Goal: Task Accomplishment & Management: Manage account settings

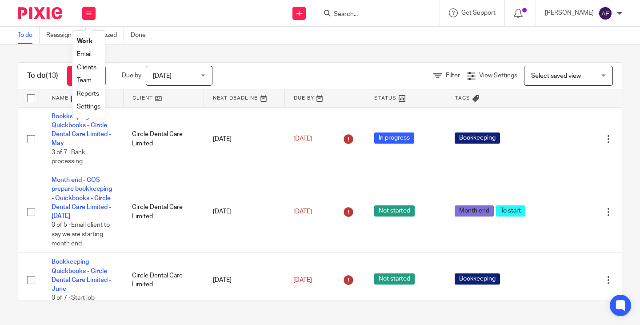
click at [89, 35] on li "Work" at bounding box center [89, 41] width 24 height 13
click at [197, 10] on div "Send new email Create task Add client Request signature Get Support Contact via…" at bounding box center [372, 13] width 536 height 26
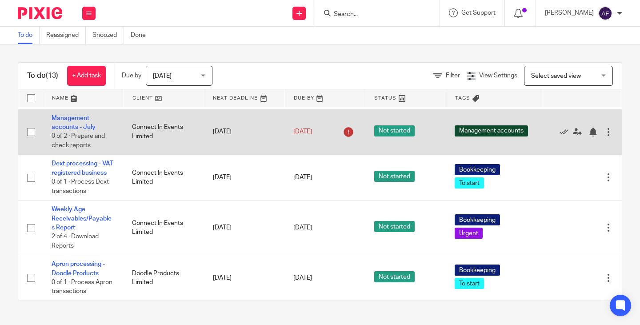
scroll to position [651, 0]
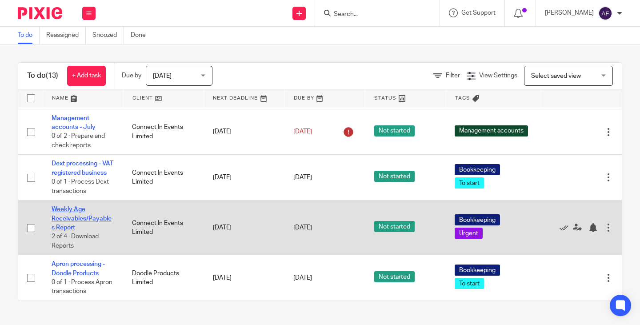
click at [73, 210] on link "Weekly Age Receivables/Payables Report" at bounding box center [82, 218] width 60 height 24
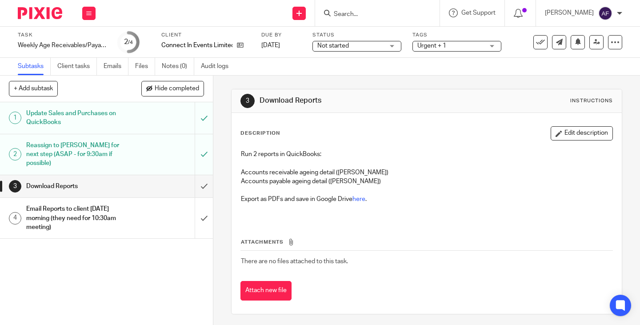
click at [414, 112] on div "3 Download Reports Instructions" at bounding box center [427, 101] width 390 height 24
click at [364, 201] on link "here" at bounding box center [359, 199] width 13 height 6
click at [192, 177] on input "submit" at bounding box center [106, 186] width 213 height 22
click at [198, 209] on input "submit" at bounding box center [106, 218] width 213 height 40
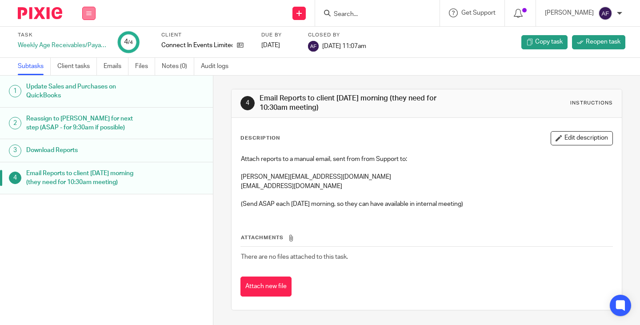
click at [89, 16] on button at bounding box center [88, 13] width 13 height 13
click at [88, 42] on link "Work" at bounding box center [85, 41] width 16 height 6
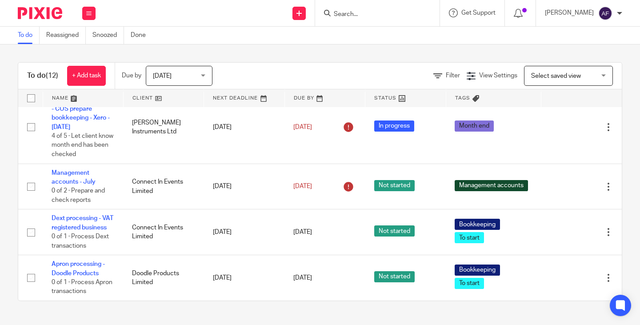
scroll to position [597, 0]
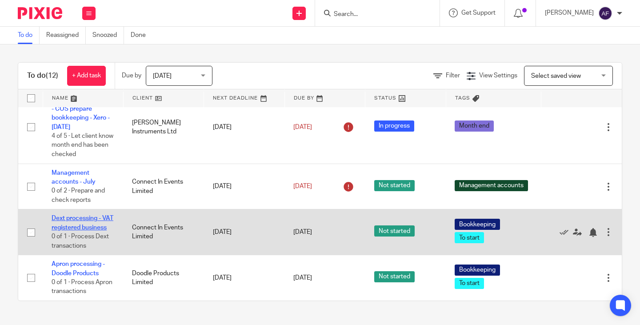
click at [76, 215] on link "Dext processing - VAT registered business" at bounding box center [83, 222] width 62 height 15
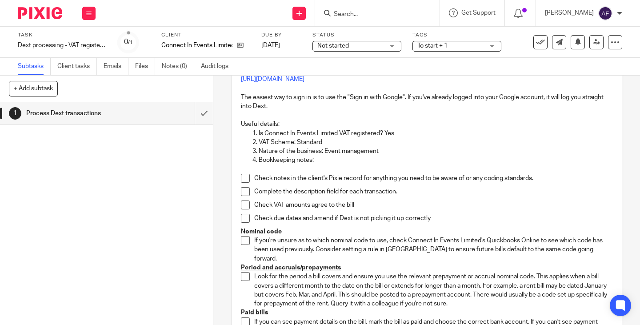
scroll to position [44, 0]
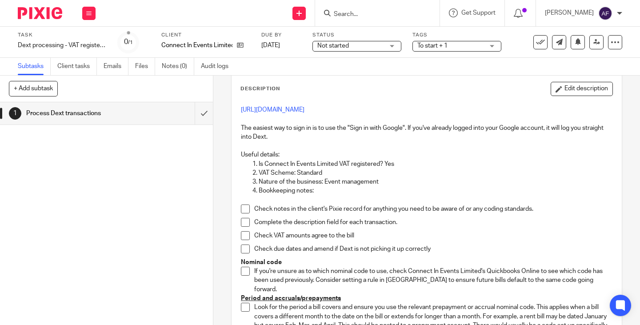
click at [414, 132] on p "The easiest way to sign in is to use the "Sign in with Google". If you've alrea…" at bounding box center [427, 133] width 372 height 18
click at [459, 132] on p "The easiest way to sign in is to use the "Sign in with Google". If you've alrea…" at bounding box center [427, 133] width 372 height 18
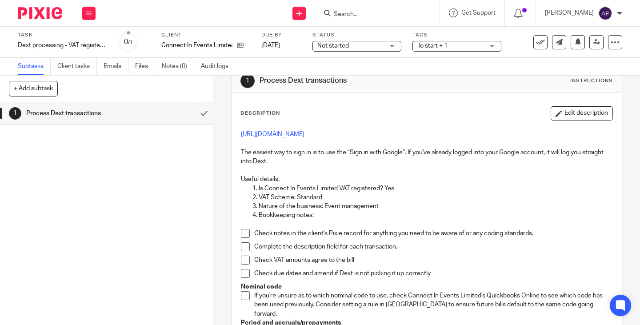
scroll to position [0, 0]
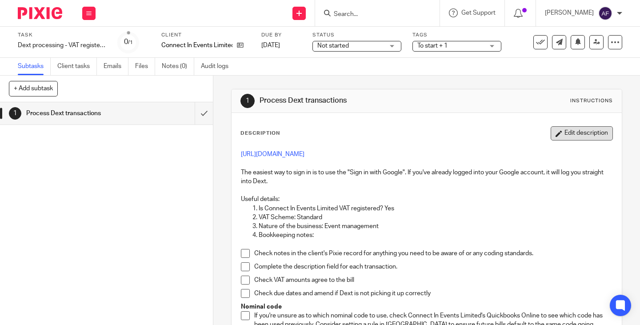
click at [551, 130] on button "Edit description" at bounding box center [582, 133] width 62 height 14
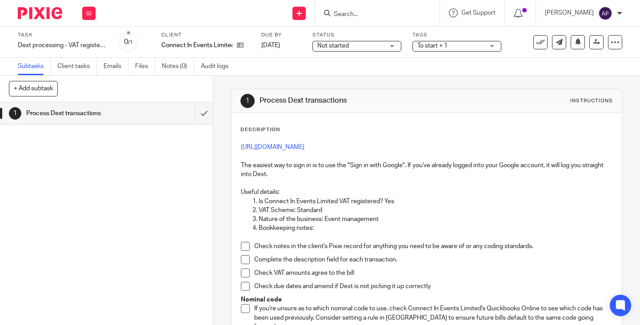
click at [335, 190] on p "Useful details:" at bounding box center [427, 192] width 372 height 9
click at [311, 175] on p "The easiest way to sign in is to use the "Sign in with Google". If you've alrea…" at bounding box center [427, 170] width 372 height 18
click at [339, 151] on p "[URL][DOMAIN_NAME]" at bounding box center [427, 147] width 372 height 9
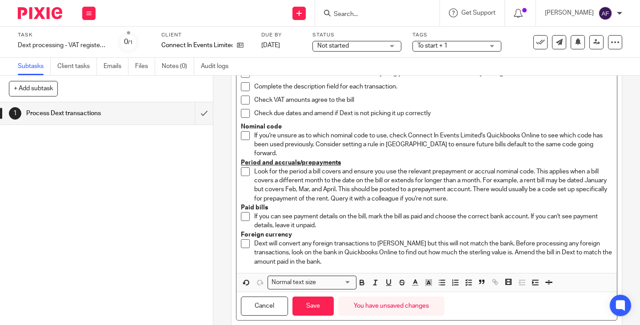
scroll to position [205, 0]
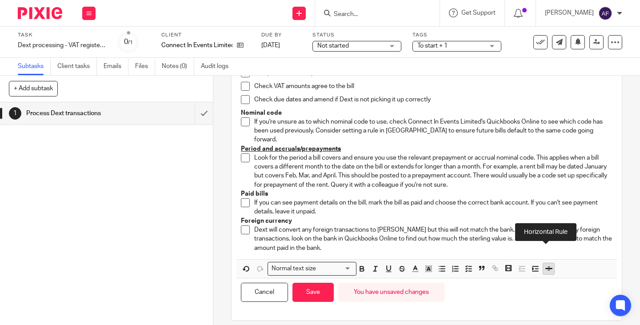
click at [545, 264] on icon "button" at bounding box center [549, 268] width 8 height 8
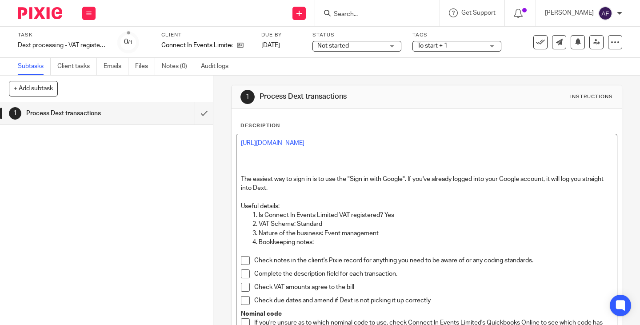
scroll to position [0, 0]
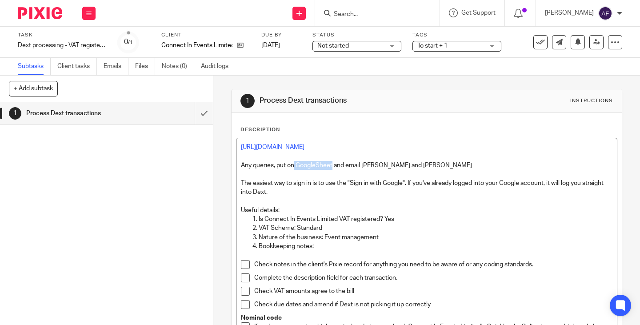
drag, startPoint x: 330, startPoint y: 164, endPoint x: 292, endPoint y: 165, distance: 37.3
click at [292, 165] on p "Any queries, put on GoogleSheet and email David and Jordan" at bounding box center [427, 165] width 372 height 9
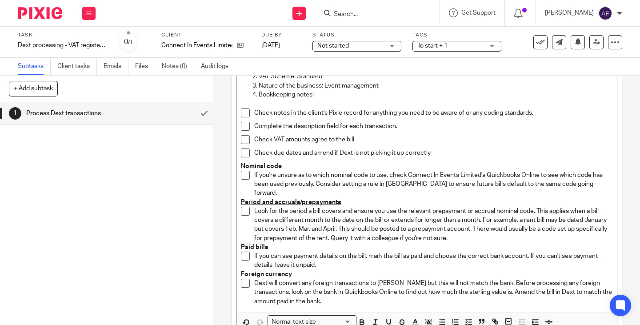
scroll to position [205, 0]
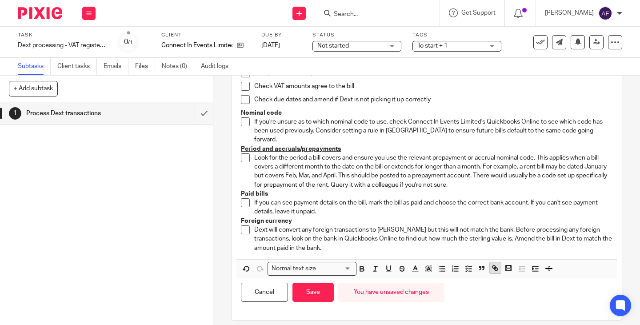
click at [495, 268] on icon "button" at bounding box center [496, 269] width 3 height 3
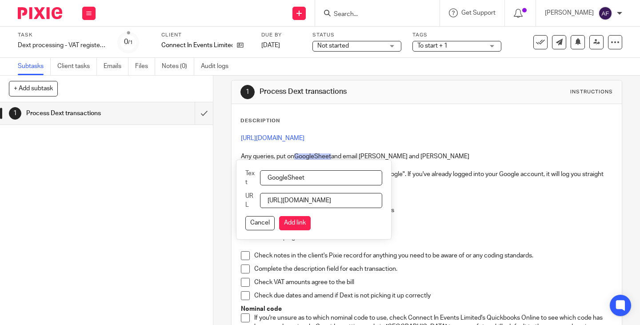
scroll to position [0, 219]
type input "https://docs.google.com/spreadsheets/d/19mO4Bfa0AMHXVeyBSKvk67T9EO0tteNyJftVEKa…"
click at [297, 221] on button "Add link" at bounding box center [295, 223] width 32 height 14
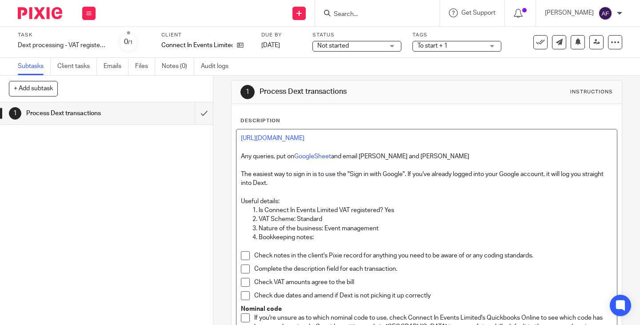
click at [432, 199] on p "Useful details:" at bounding box center [427, 201] width 372 height 9
click at [319, 155] on link "GoogleSheet" at bounding box center [312, 156] width 37 height 6
click at [319, 179] on div "https://docs.google.com/spreadsheets/d/19mO4Bfa0AMHXVeyBSKvk67T9EO0tteNyJftVEKa…" at bounding box center [319, 193] width 82 height 46
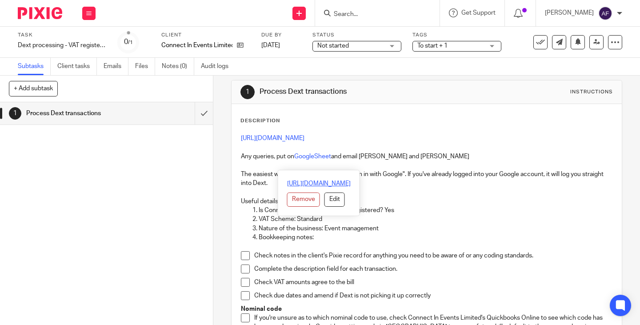
click at [320, 185] on link "https://docs.google.com/spreadsheets/d/19mO4Bfa0AMHXVeyBSKvk67T9EO0tteNyJftVEKa…" at bounding box center [319, 183] width 64 height 9
click at [417, 136] on p "[URL][DOMAIN_NAME]" at bounding box center [427, 138] width 372 height 9
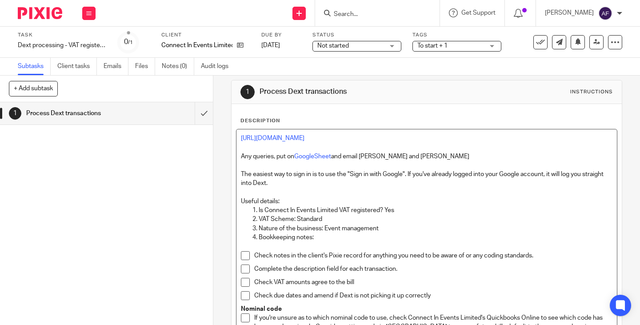
click at [471, 152] on p "Any queries, put on GoogleSheet and email David and Jordan" at bounding box center [427, 156] width 372 height 9
click at [241, 153] on p "Any queries, put on GoogleSheet and email David and Jordan *" at bounding box center [427, 156] width 372 height 9
click at [439, 151] on p at bounding box center [427, 147] width 372 height 9
click at [436, 153] on p "Any queries, put on GoogleSheet and email David and Jordan *" at bounding box center [436, 156] width 354 height 9
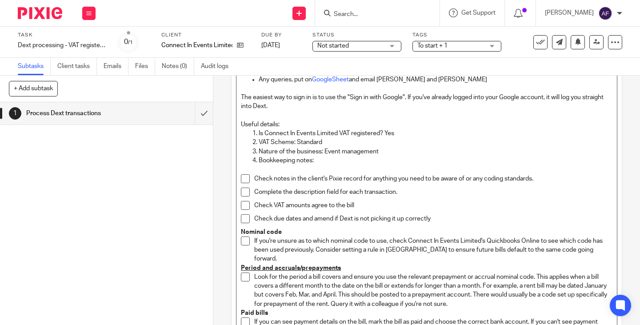
scroll to position [53, 0]
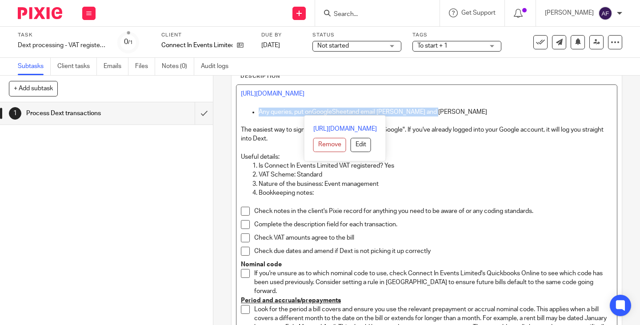
drag, startPoint x: 432, startPoint y: 108, endPoint x: 253, endPoint y: 110, distance: 178.7
click at [253, 110] on ul "Any queries, put on GoogleSheet and email David and Jordan" at bounding box center [427, 112] width 372 height 9
click at [504, 148] on p at bounding box center [427, 148] width 372 height 9
drag, startPoint x: 448, startPoint y: 113, endPoint x: 246, endPoint y: 115, distance: 201.4
click at [246, 115] on ul "Any queries, put on GoogleSheet and email David and Jordan" at bounding box center [427, 112] width 372 height 9
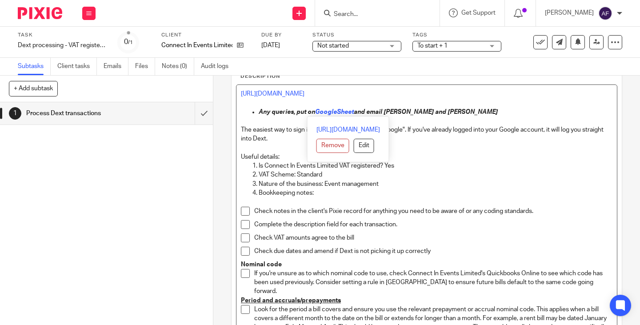
click at [621, 166] on div "1 Process Dext transactions Instructions Description https://app.dext.com/login…" at bounding box center [426, 200] width 427 height 249
click at [455, 109] on p "Any queries, put on GoogleSheet and email David and Jordan" at bounding box center [436, 112] width 354 height 9
drag, startPoint x: 449, startPoint y: 112, endPoint x: 246, endPoint y: 111, distance: 203.1
click at [246, 111] on ul "Any queries, put on GoogleSheet and email David and Jordan" at bounding box center [427, 112] width 372 height 9
copy p "Any queries, put on GoogleSheet and email David and Jordan"
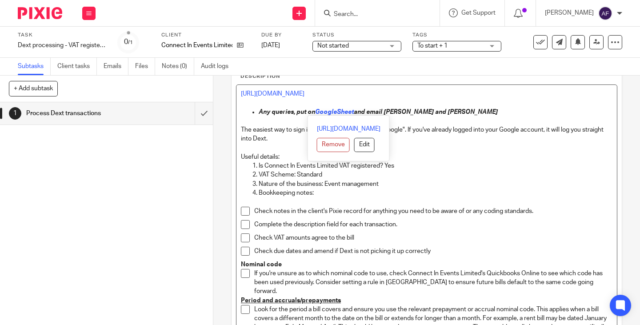
click at [525, 152] on p at bounding box center [427, 148] width 372 height 9
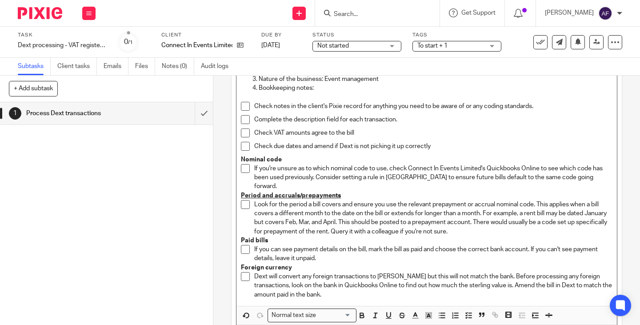
scroll to position [205, 0]
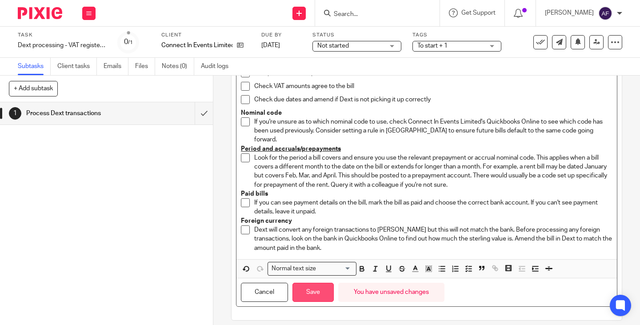
click at [317, 283] on button "Save" at bounding box center [312, 292] width 41 height 19
click at [309, 285] on button "Save" at bounding box center [312, 292] width 41 height 19
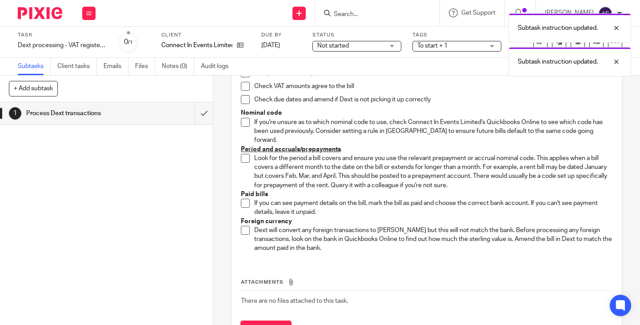
scroll to position [0, 0]
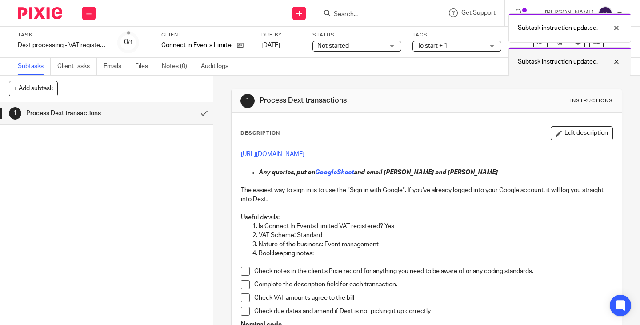
click at [616, 61] on div at bounding box center [610, 61] width 24 height 11
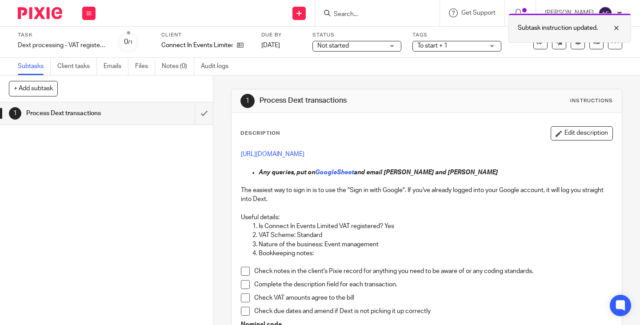
click at [618, 28] on div at bounding box center [610, 28] width 24 height 11
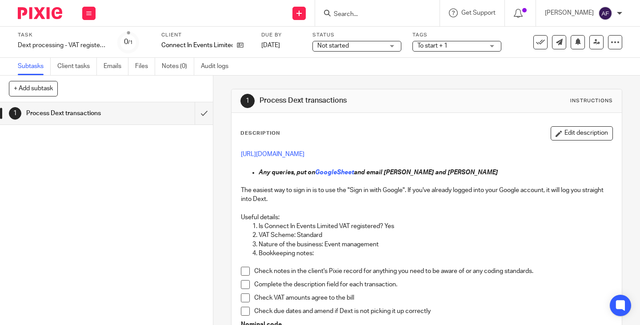
click at [611, 40] on icon at bounding box center [615, 42] width 9 height 9
click at [596, 77] on link "Advanced task editor" at bounding box center [581, 78] width 59 height 6
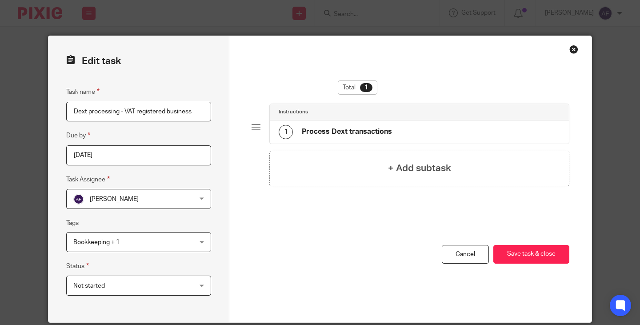
click at [369, 125] on div "1 Process Dext transactions" at bounding box center [335, 132] width 113 height 14
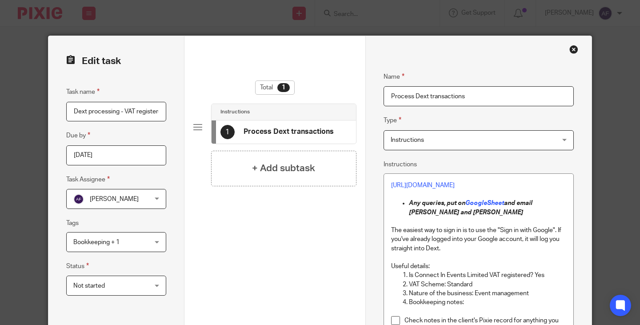
click at [569, 48] on div "Close this dialog window" at bounding box center [573, 49] width 9 height 9
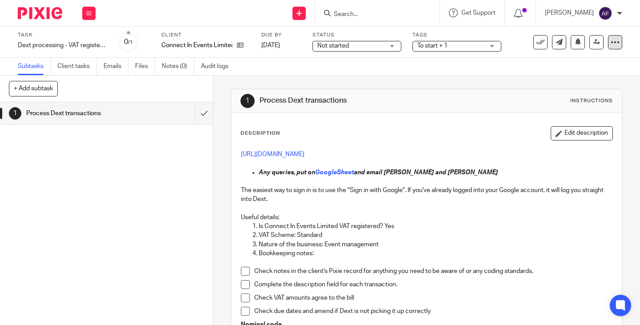
click at [611, 43] on icon at bounding box center [615, 42] width 9 height 9
click at [593, 59] on li "See template in use" at bounding box center [574, 64] width 71 height 13
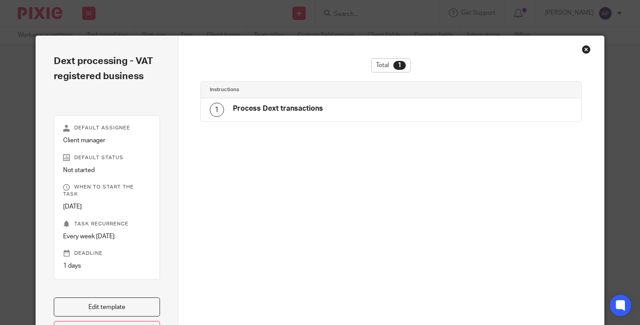
click at [279, 110] on h4 "Process Dext transactions" at bounding box center [278, 108] width 90 height 9
click at [583, 49] on div "Close this dialog window" at bounding box center [586, 49] width 9 height 9
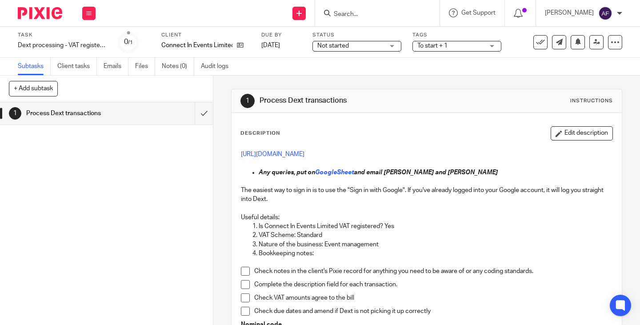
click at [445, 104] on div "1 Process Dext transactions Instructions" at bounding box center [426, 101] width 373 height 14
click at [470, 128] on div "Description Edit description" at bounding box center [426, 133] width 373 height 14
click at [611, 43] on icon at bounding box center [615, 42] width 9 height 9
click at [601, 59] on li "See template in use" at bounding box center [574, 64] width 71 height 13
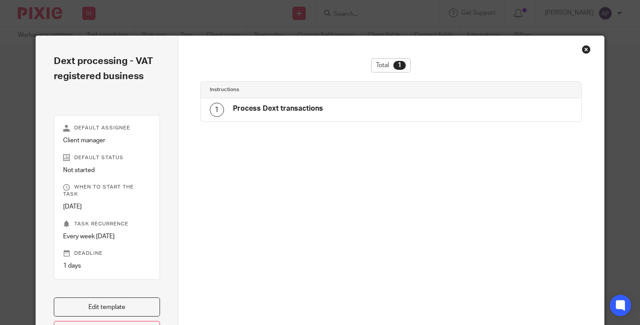
click at [584, 49] on div "Close this dialog window" at bounding box center [586, 49] width 9 height 9
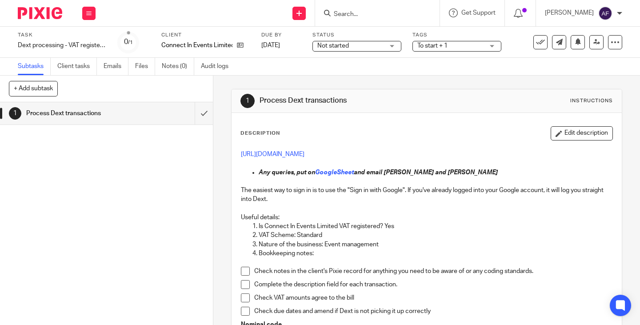
click at [487, 102] on div "1 Process Dext transactions Instructions" at bounding box center [426, 101] width 373 height 14
click at [416, 133] on div "Description Edit description" at bounding box center [426, 133] width 373 height 14
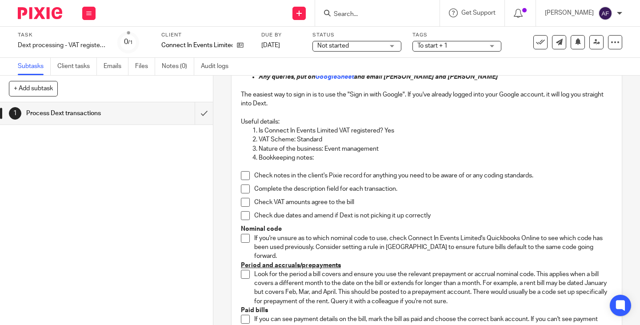
scroll to position [133, 0]
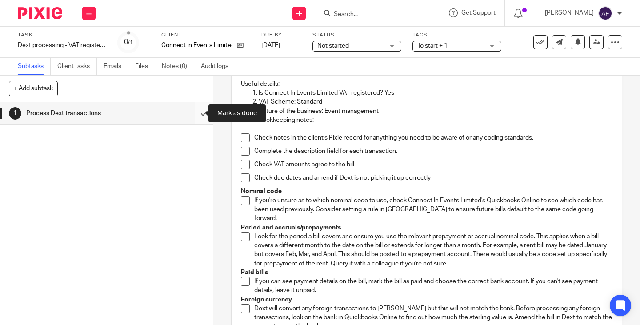
click at [192, 115] on input "submit" at bounding box center [106, 113] width 213 height 22
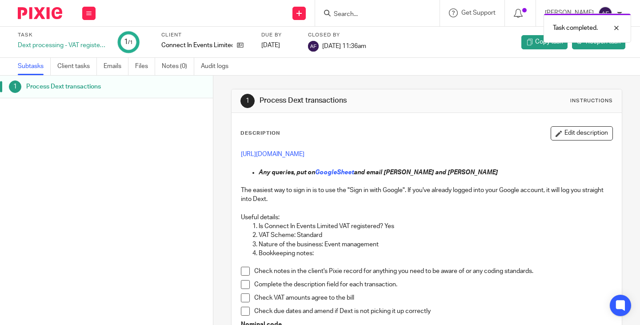
click at [84, 6] on div "Work Email Clients Team Reports Settings" at bounding box center [88, 13] width 31 height 26
click at [85, 35] on li "Work" at bounding box center [89, 41] width 24 height 13
click at [87, 38] on li "Work" at bounding box center [89, 41] width 24 height 13
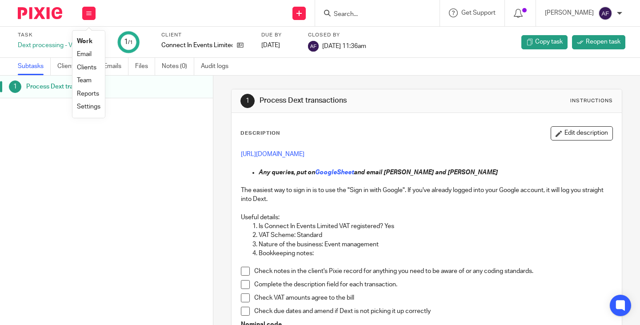
click at [87, 42] on link "Work" at bounding box center [85, 41] width 16 height 6
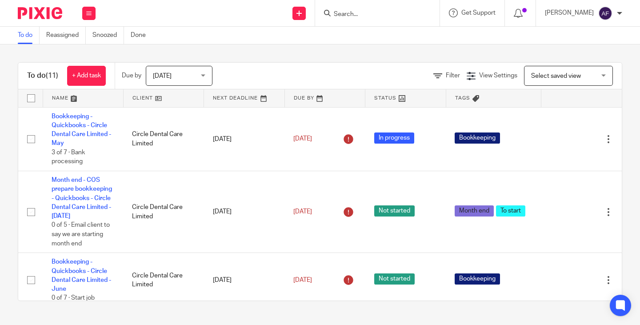
click at [193, 39] on div "To do Reassigned Snoozed Done" at bounding box center [320, 36] width 640 height 18
click at [255, 48] on div "To do (11) + Add task Due by [DATE] [DATE] [DATE] [DATE] This week Next week Th…" at bounding box center [320, 181] width 640 height 274
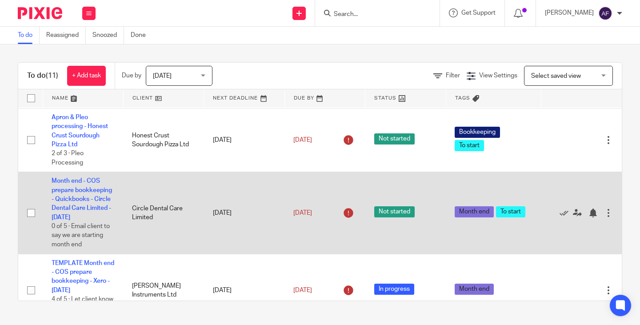
scroll to position [364, 0]
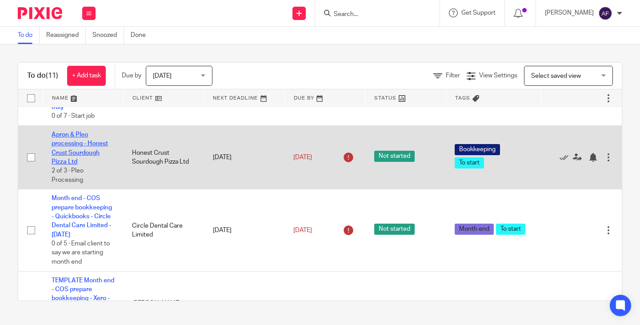
click at [77, 165] on link "Apron & Pleo processing - Honest Crust Sourdough Pizza Ltd" at bounding box center [80, 148] width 56 height 33
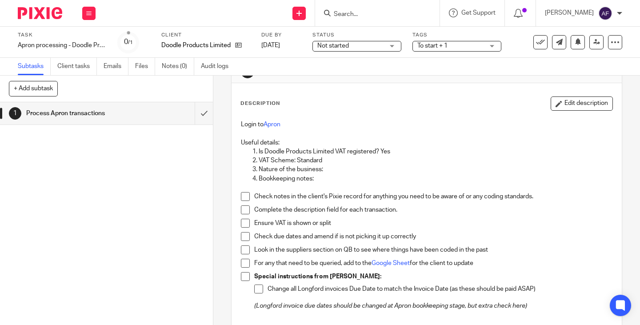
scroll to position [44, 0]
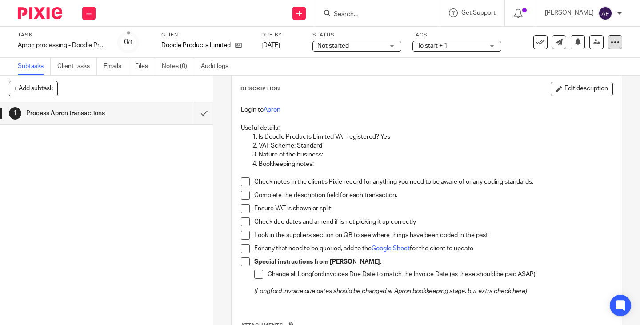
click at [613, 40] on icon at bounding box center [615, 42] width 9 height 9
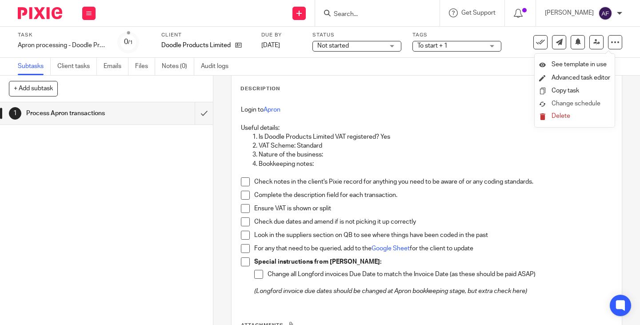
click at [576, 101] on span "Change schedule" at bounding box center [576, 103] width 49 height 6
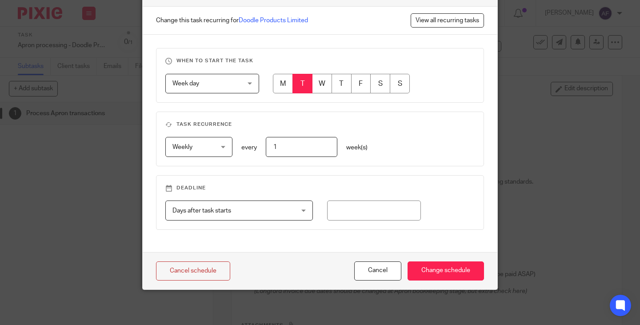
scroll to position [58, 0]
click at [304, 212] on div "Days after task starts Days after task starts" at bounding box center [239, 210] width 148 height 20
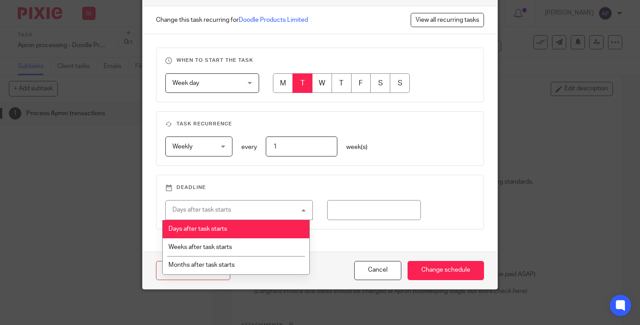
click at [304, 212] on div "Days after task starts Days after task starts" at bounding box center [239, 210] width 148 height 20
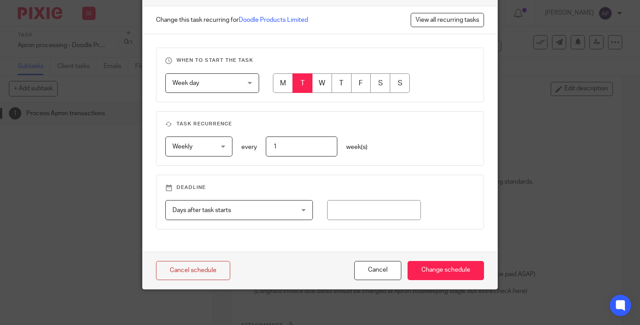
click at [431, 167] on div "When to start the task Week day Week day Disable On date Week day Month day On …" at bounding box center [320, 142] width 355 height 217
click at [433, 276] on input "Change schedule" at bounding box center [446, 270] width 76 height 19
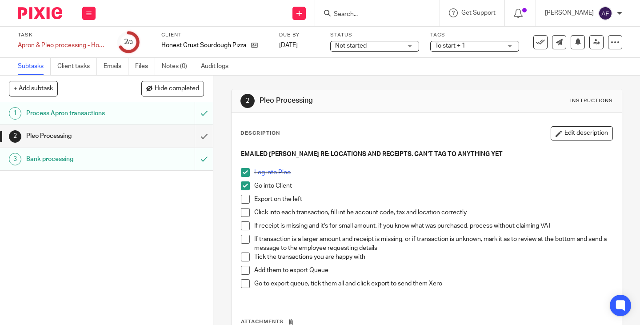
click at [402, 174] on p "Log into Pleo" at bounding box center [433, 172] width 358 height 9
click at [398, 172] on p "Log into Pleo" at bounding box center [433, 172] width 358 height 9
click at [611, 40] on icon at bounding box center [615, 42] width 9 height 9
click at [595, 75] on link "Advanced task editor" at bounding box center [581, 78] width 59 height 6
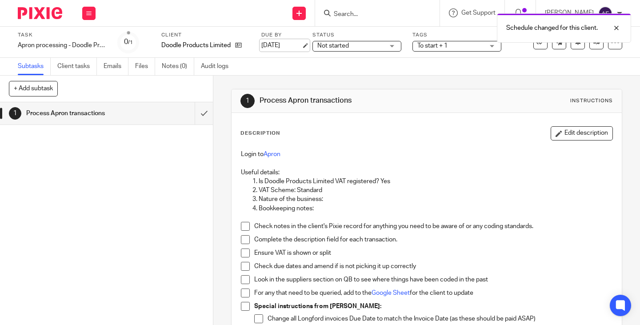
click at [282, 48] on link "[DATE]" at bounding box center [281, 45] width 40 height 9
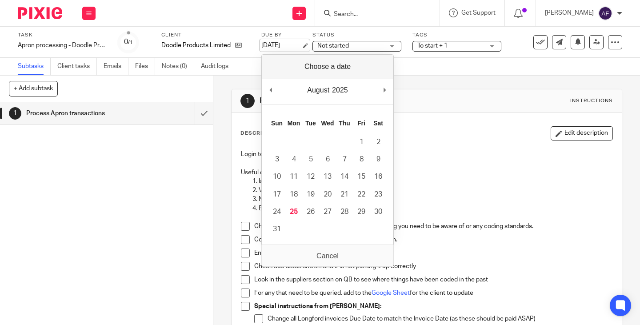
click at [282, 48] on link "[DATE]" at bounding box center [281, 45] width 40 height 9
click at [420, 140] on div "Description Edit description" at bounding box center [426, 133] width 373 height 14
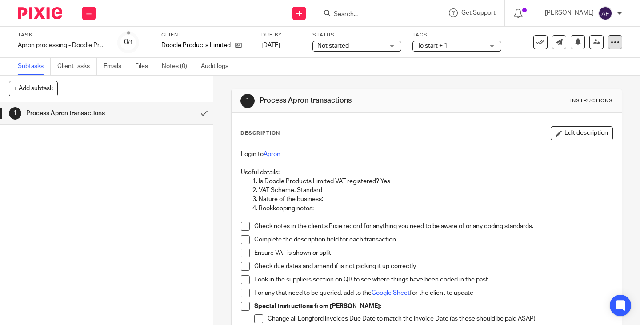
click at [613, 36] on div at bounding box center [615, 42] width 14 height 14
click at [586, 101] on span "Change schedule" at bounding box center [576, 103] width 49 height 6
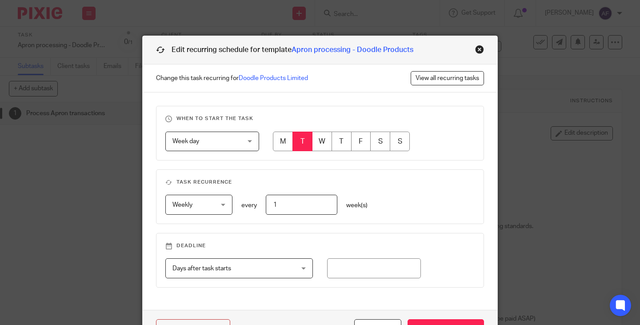
click at [319, 143] on input "radio" at bounding box center [322, 142] width 20 height 20
radio input "true"
click at [296, 143] on input "radio" at bounding box center [302, 142] width 20 height 20
radio input "true"
click at [246, 143] on div "Week day Week day" at bounding box center [212, 142] width 94 height 20
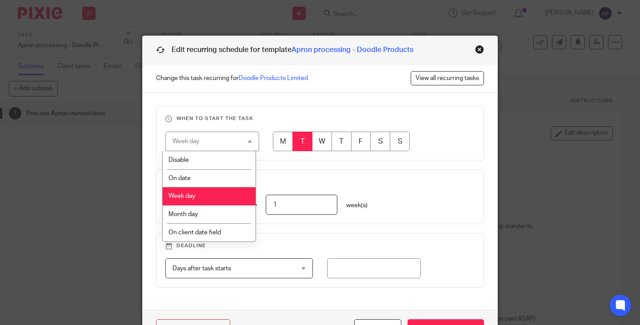
click at [246, 143] on div "Week day Week day" at bounding box center [212, 142] width 94 height 20
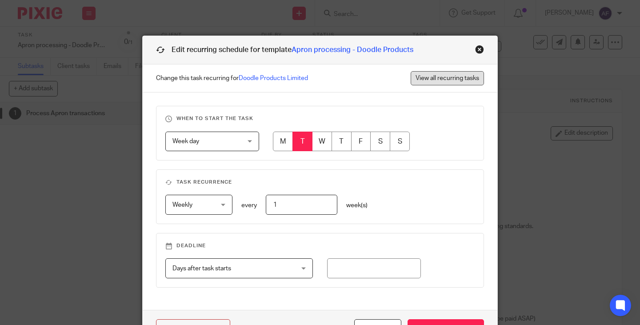
click at [449, 82] on link "View all recurring tasks" at bounding box center [447, 78] width 73 height 14
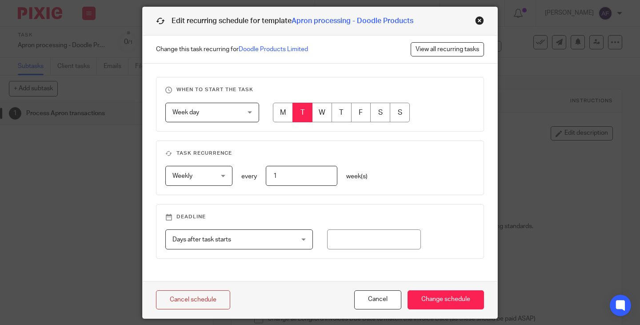
scroll to position [44, 0]
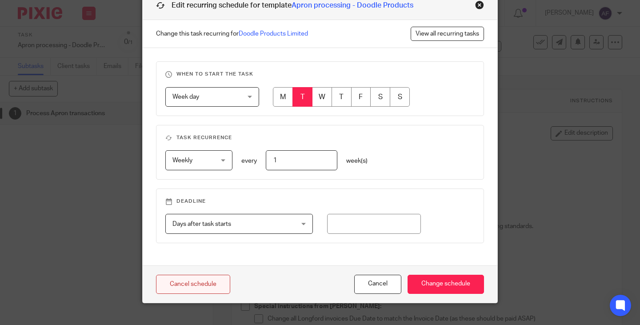
click at [208, 282] on link "Cancel schedule" at bounding box center [193, 284] width 74 height 19
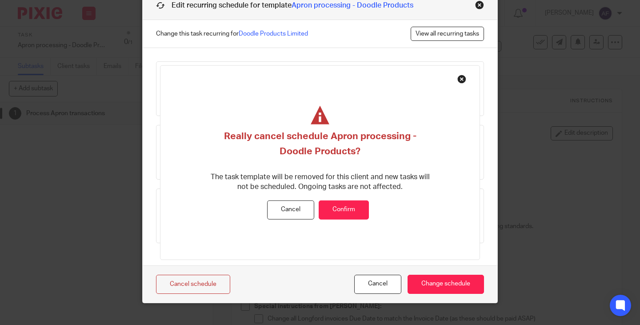
click at [478, 4] on div "Close this dialog window" at bounding box center [479, 4] width 9 height 9
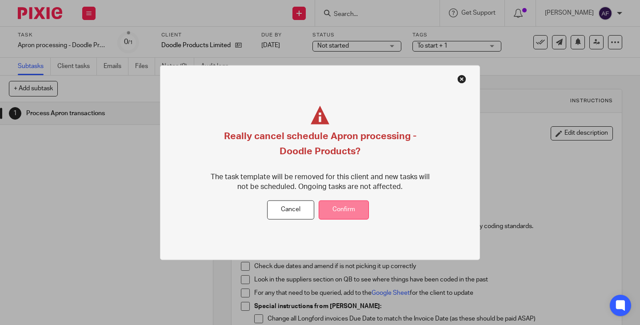
click at [358, 212] on button "Confirm" at bounding box center [344, 209] width 50 height 19
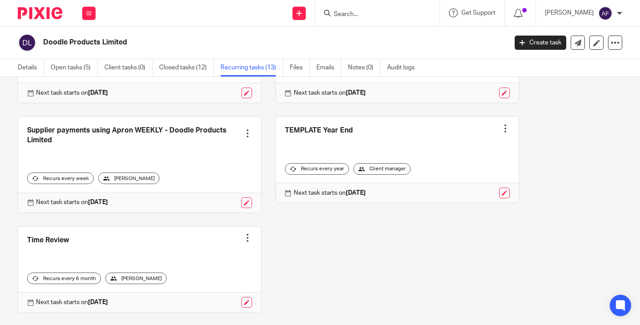
scroll to position [549, 0]
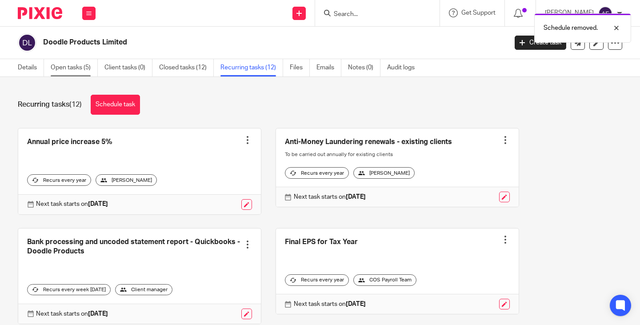
click at [76, 68] on link "Open tasks (5)" at bounding box center [74, 67] width 47 height 17
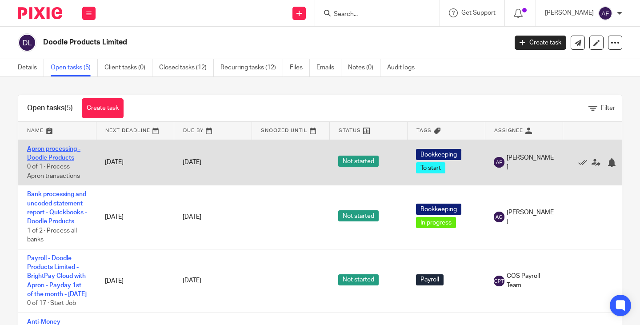
click at [63, 151] on link "Apron processing - Doodle Products" at bounding box center [53, 153] width 53 height 15
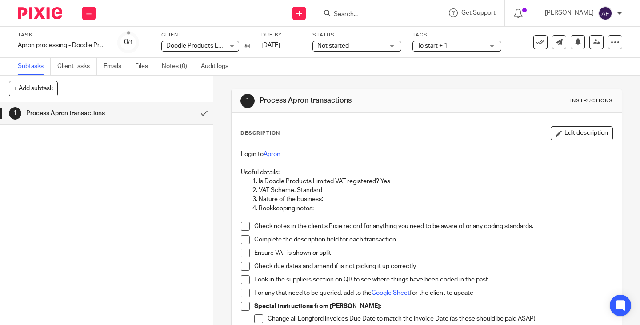
click at [384, 145] on div "Login to Apron Useful details: Is Doodle Products Limited VAT registered? Yes V…" at bounding box center [426, 246] width 381 height 202
click at [611, 44] on icon at bounding box center [615, 42] width 9 height 9
click at [269, 49] on link "25 Aug 2025" at bounding box center [281, 45] width 40 height 9
click at [369, 169] on p "Useful details:" at bounding box center [427, 172] width 372 height 9
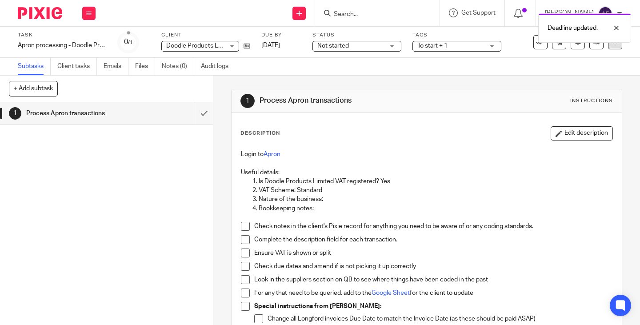
click at [611, 46] on icon at bounding box center [615, 42] width 9 height 9
click at [570, 101] on span "Make recurring" at bounding box center [573, 103] width 42 height 6
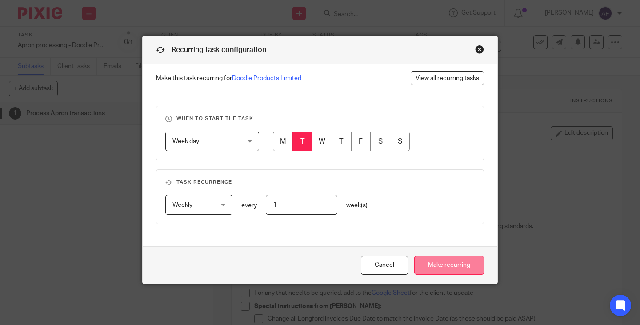
click at [449, 262] on input "Make recurring" at bounding box center [449, 265] width 70 height 19
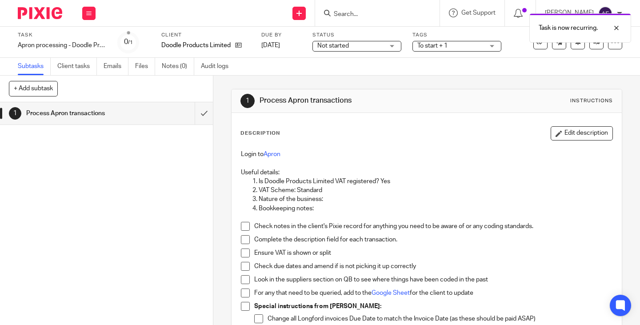
click at [472, 178] on p "Is Doodle Products Limited VAT registered? Yes" at bounding box center [436, 181] width 354 height 9
click at [611, 46] on icon at bounding box center [615, 42] width 9 height 9
click at [585, 80] on link "Advanced task editor" at bounding box center [581, 78] width 59 height 6
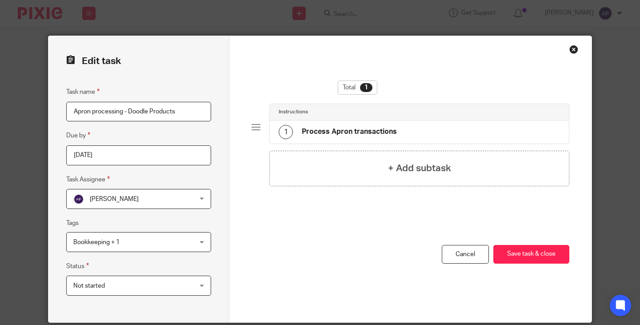
click at [569, 48] on div "Close this dialog window" at bounding box center [573, 49] width 9 height 9
click at [573, 52] on div "Close this dialog window" at bounding box center [573, 49] width 9 height 9
click at [452, 254] on link "Cancel" at bounding box center [465, 254] width 47 height 19
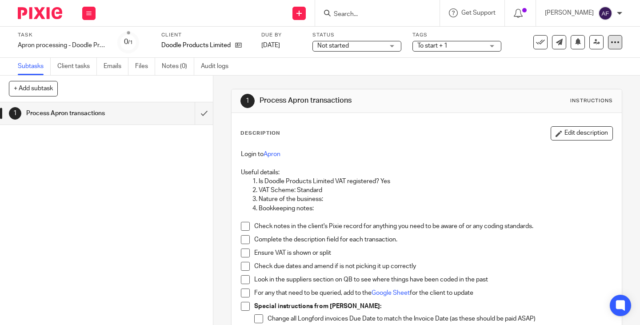
click at [610, 35] on div at bounding box center [615, 42] width 14 height 14
click at [587, 97] on li "Copy task" at bounding box center [574, 90] width 71 height 13
click at [589, 105] on span "Change schedule" at bounding box center [576, 103] width 49 height 6
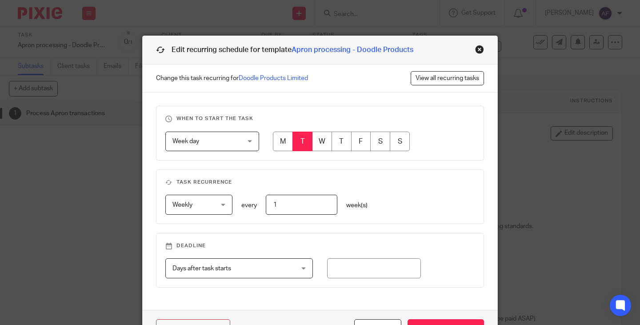
click at [475, 49] on div "Close this dialog window" at bounding box center [479, 49] width 9 height 9
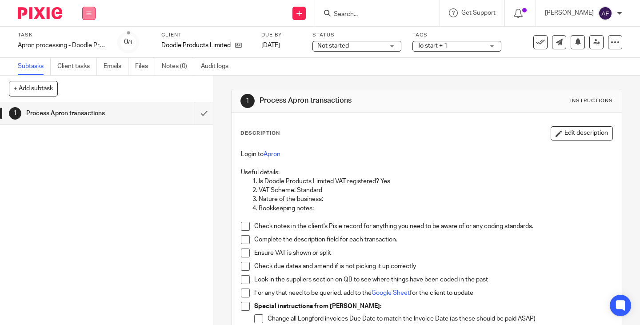
click at [86, 18] on button at bounding box center [88, 13] width 13 height 13
click at [84, 42] on link "Work" at bounding box center [85, 41] width 16 height 6
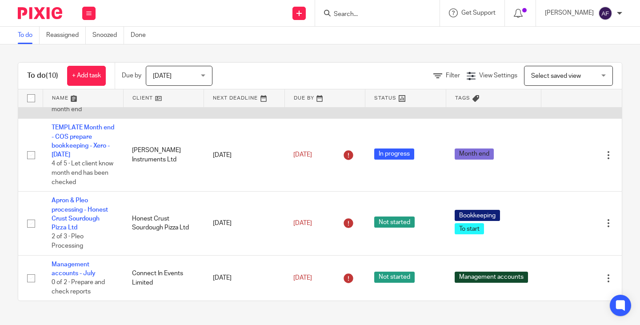
scroll to position [496, 0]
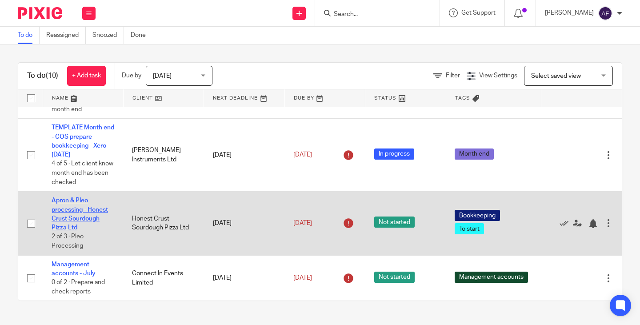
click at [94, 202] on link "Apron & Pleo processing - Honest Crust Sourdough Pizza Ltd" at bounding box center [80, 213] width 56 height 33
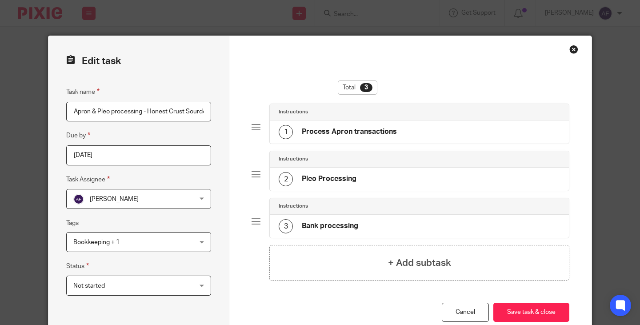
click at [569, 50] on div "Close this dialog window" at bounding box center [573, 49] width 9 height 9
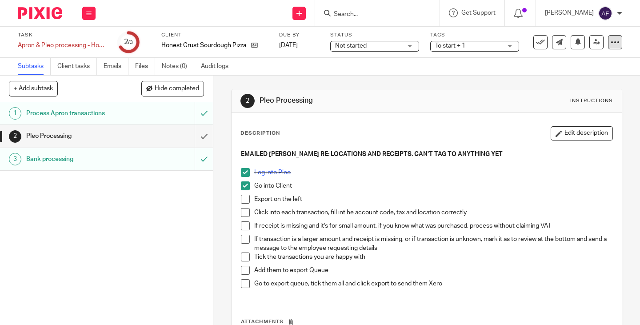
click at [611, 44] on icon at bounding box center [615, 42] width 9 height 9
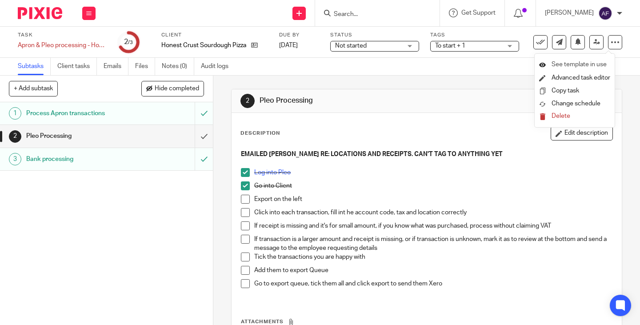
click at [601, 61] on li "See template in use" at bounding box center [574, 64] width 71 height 13
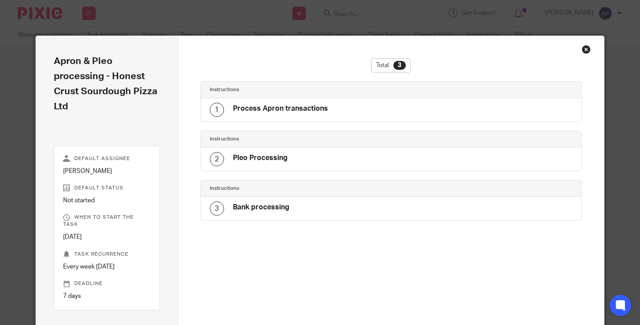
scroll to position [15, 0]
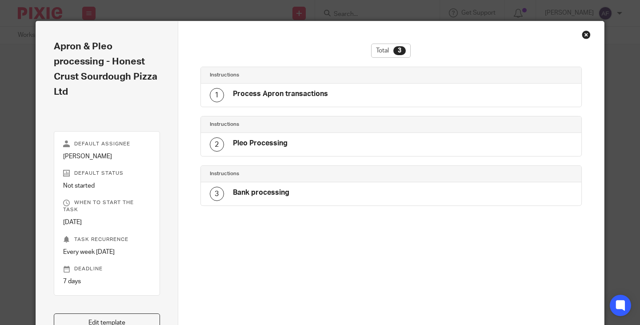
click at [462, 107] on div "Instructions 1 Process Apron transactions" at bounding box center [391, 87] width 382 height 40
click at [349, 109] on div "Total 3 Instructions 1 Process Apron transactions Instructions 2 Pleo Processin…" at bounding box center [391, 177] width 382 height 267
click at [313, 96] on h4 "Process Apron transactions" at bounding box center [280, 93] width 95 height 9
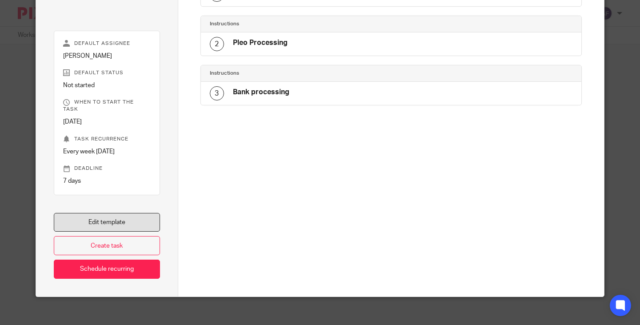
scroll to position [116, 0]
click at [128, 215] on link "Edit template" at bounding box center [107, 221] width 106 height 19
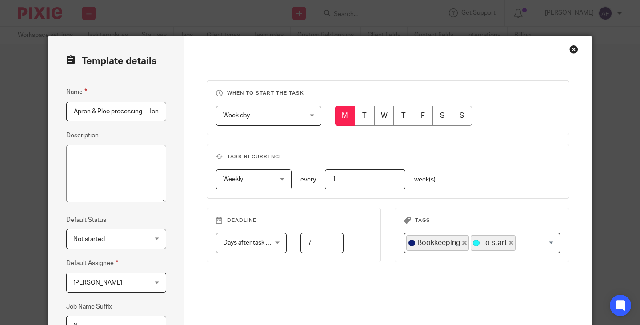
click at [481, 162] on fieldset "Task recurrence Weekly Weekly No repeat Weekly Monthly Yearly weekly every 1 we…" at bounding box center [388, 171] width 363 height 55
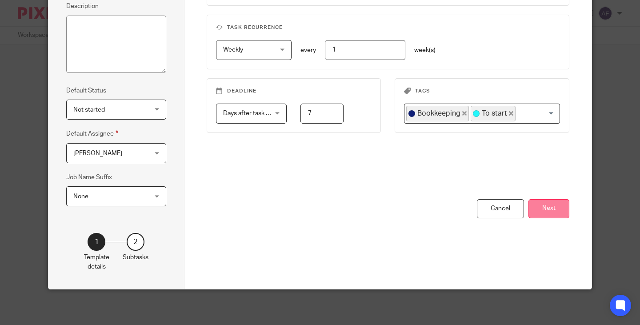
click at [550, 211] on button "Next" at bounding box center [549, 208] width 41 height 19
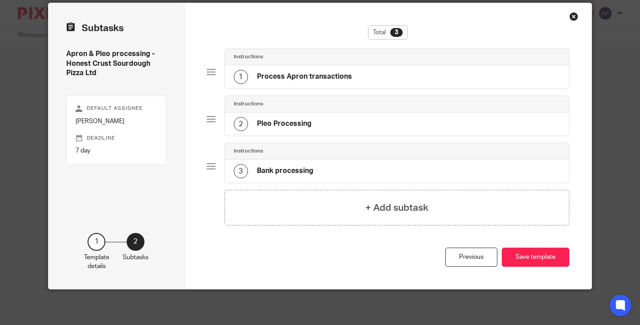
scroll to position [33, 0]
click at [383, 80] on div "1 Process Apron transactions" at bounding box center [397, 76] width 345 height 23
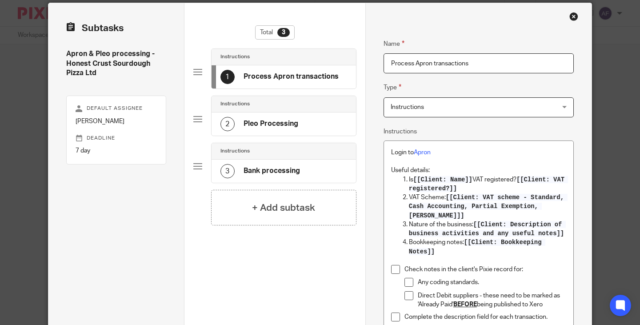
click at [302, 130] on div "2 Pleo Processing" at bounding box center [284, 123] width 144 height 23
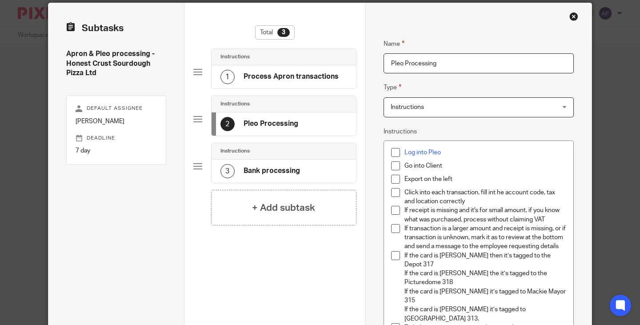
click at [487, 184] on div "Export on the left" at bounding box center [486, 181] width 162 height 13
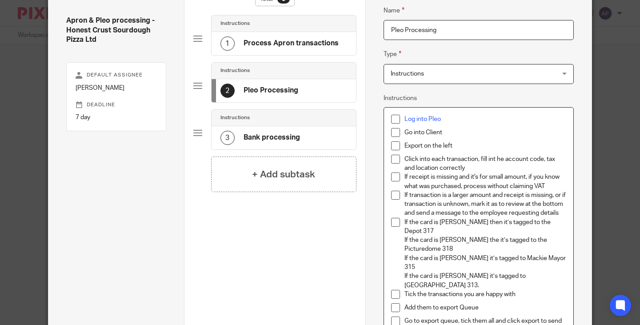
scroll to position [0, 0]
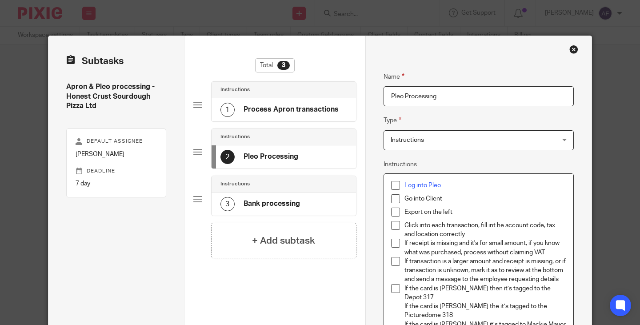
click at [569, 51] on div "Close this dialog window" at bounding box center [573, 49] width 9 height 9
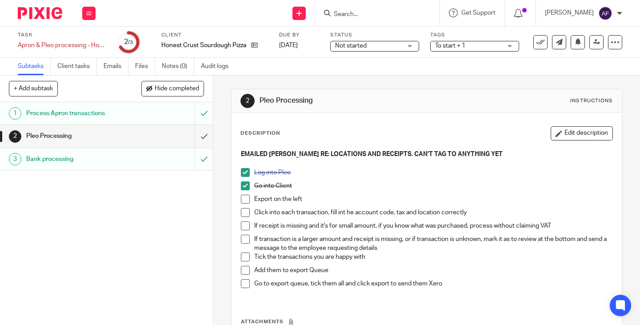
click at [476, 149] on div "EMAILED [PERSON_NAME] RE: LOCATIONS AND RECEIPTS. CAN'T TAG TO ANYTHING YET Log…" at bounding box center [426, 222] width 381 height 154
click at [564, 133] on button "Edit description" at bounding box center [582, 133] width 62 height 14
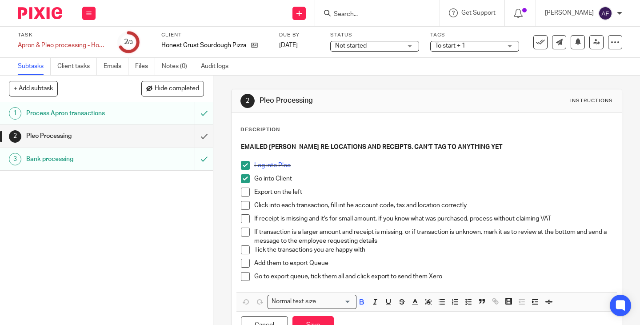
click at [484, 148] on p "EMAILED [PERSON_NAME] RE: LOCATIONS AND RECEIPTS. CAN'T TAG TO ANYTHING YET" at bounding box center [427, 147] width 372 height 9
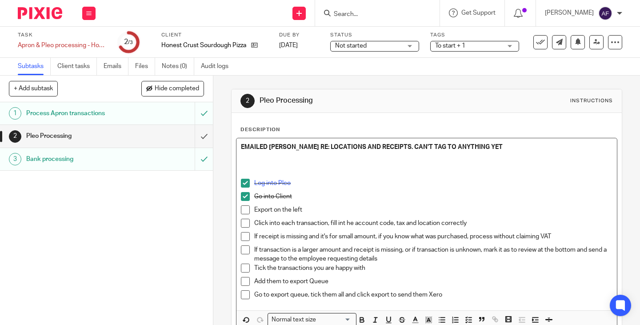
click at [248, 163] on p at bounding box center [427, 165] width 372 height 9
paste div
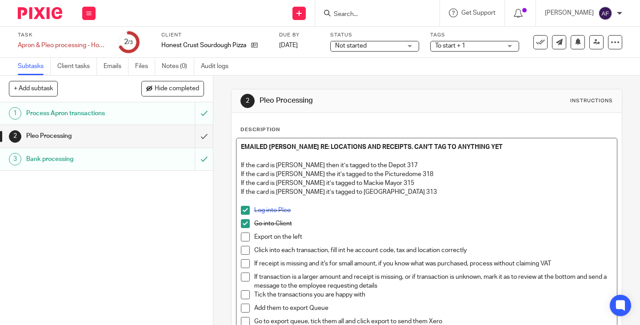
click at [466, 206] on p "Log into Pleo" at bounding box center [433, 210] width 358 height 9
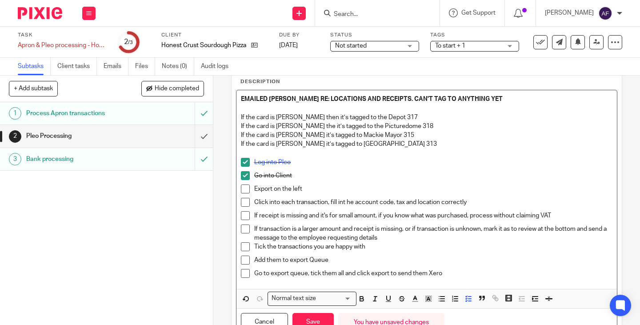
scroll to position [87, 0]
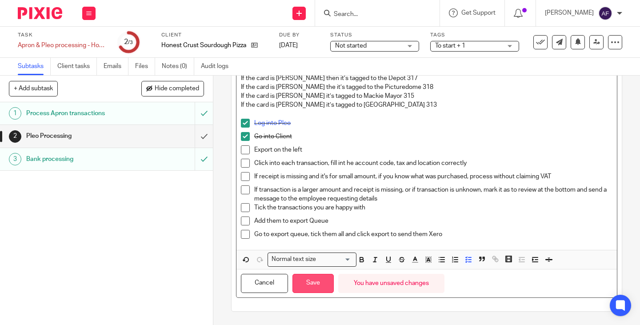
click at [312, 280] on button "Save" at bounding box center [312, 283] width 41 height 19
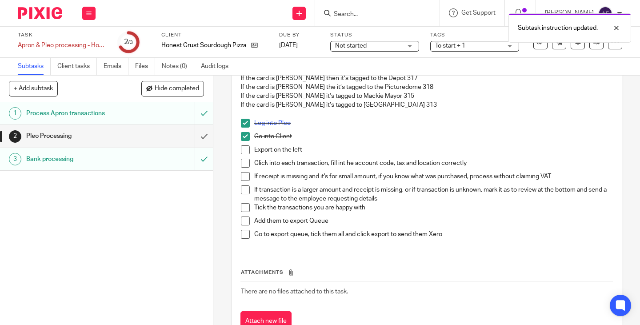
scroll to position [50, 0]
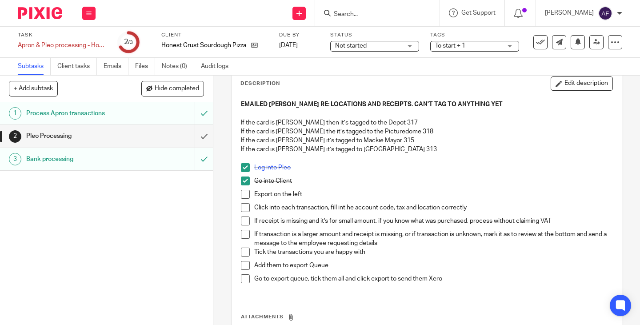
click at [243, 195] on span at bounding box center [245, 194] width 9 height 9
click at [419, 175] on div "Log into Pleo" at bounding box center [433, 169] width 358 height 13
click at [429, 148] on p "If the card is Robbie Kettlewell’s it’s tagged to Market House 313" at bounding box center [427, 149] width 372 height 9
click at [417, 148] on p "If the card is Robbie Kettlewell’s it’s tagged to Market House 313" at bounding box center [427, 149] width 372 height 9
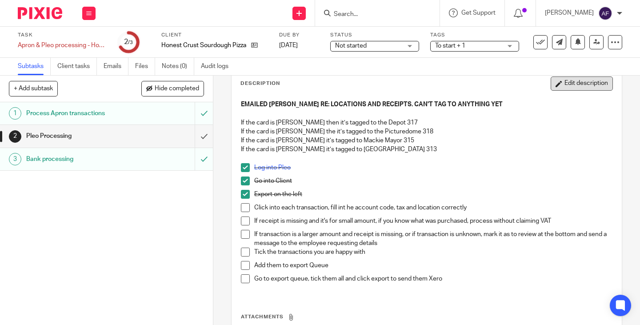
click at [584, 84] on button "Edit description" at bounding box center [582, 83] width 62 height 14
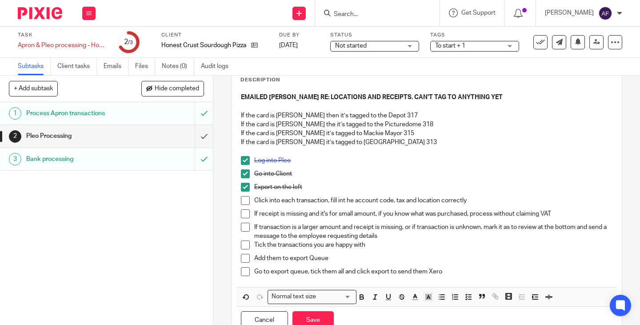
click at [437, 144] on p "If the card is Robbie Kettlewell’s it’s tagged to Market House 313" at bounding box center [427, 142] width 372 height 9
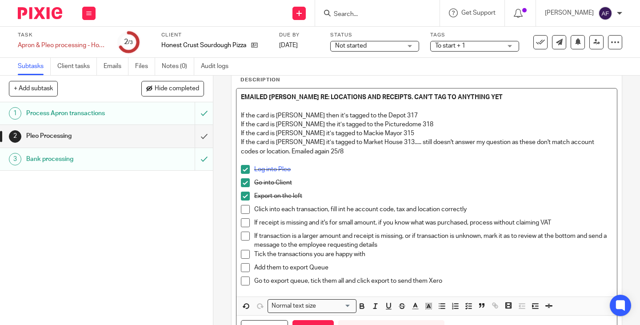
click at [435, 144] on p "If the card is Robbie Kettlewell’s it’s tagged to Market House 313..... still d…" at bounding box center [427, 147] width 372 height 18
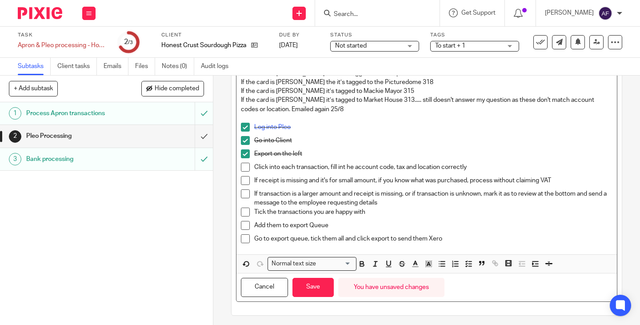
scroll to position [96, 0]
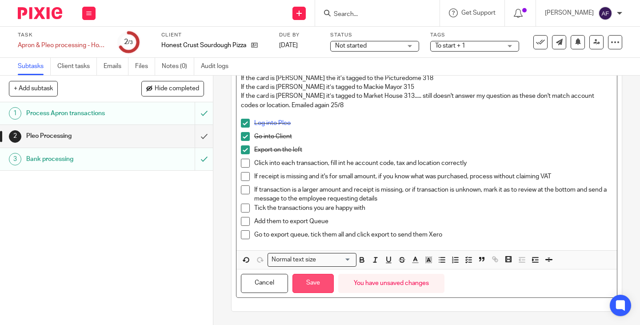
click at [314, 284] on button "Save" at bounding box center [312, 283] width 41 height 19
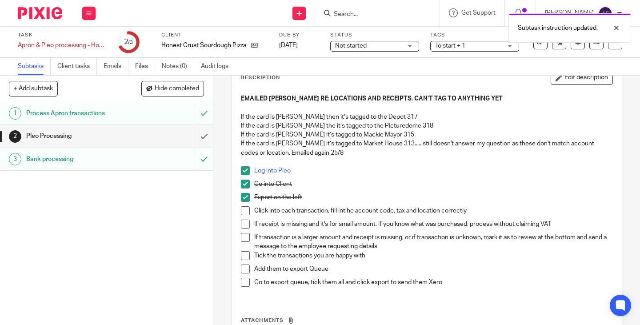
scroll to position [0, 0]
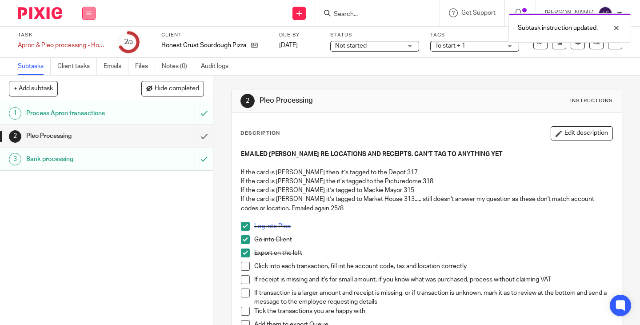
click at [91, 9] on button at bounding box center [88, 13] width 13 height 13
click at [86, 40] on link "Work" at bounding box center [85, 41] width 16 height 6
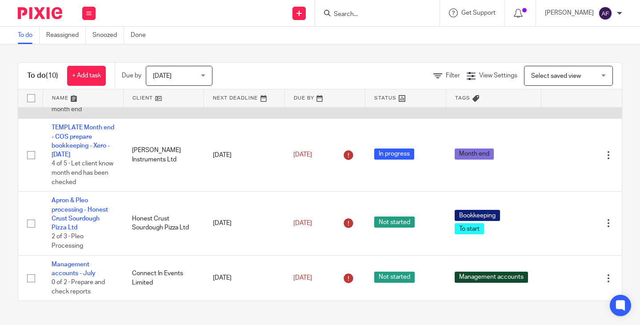
scroll to position [496, 0]
